Goal: Task Accomplishment & Management: Complete application form

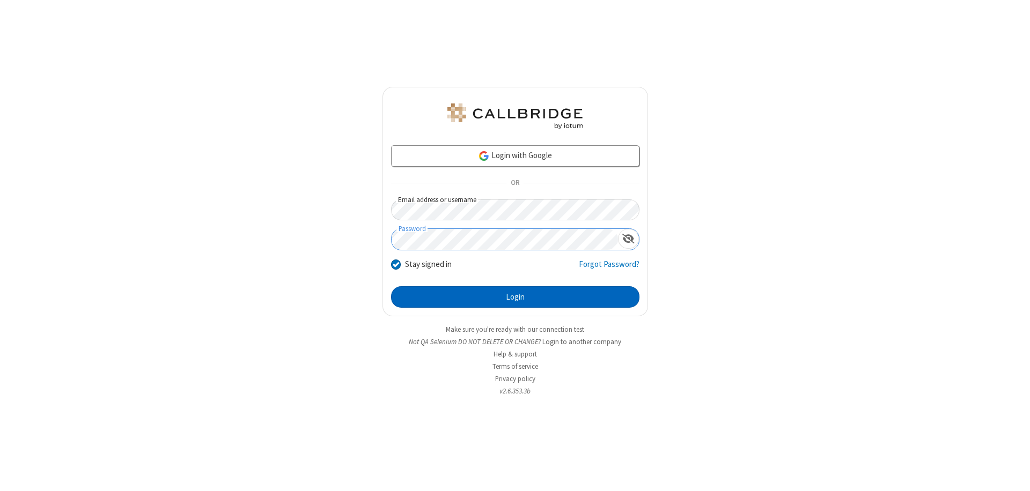
click at [515, 297] on button "Login" at bounding box center [515, 296] width 248 height 21
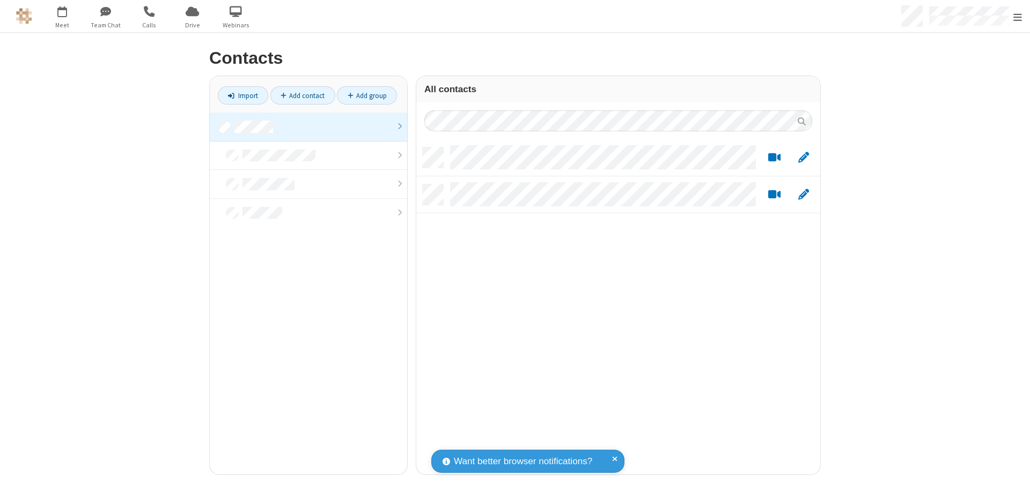
scroll to position [327, 396]
click at [308, 127] on link at bounding box center [308, 127] width 197 height 29
click at [302, 95] on link "Add contact" at bounding box center [302, 95] width 65 height 18
